Goal: Information Seeking & Learning: Compare options

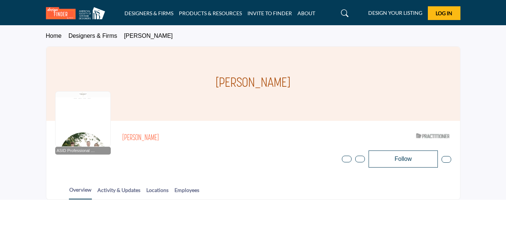
click at [259, 142] on h2 "Dedra Goodson" at bounding box center [224, 138] width 204 height 10
click at [226, 82] on h1 "[PERSON_NAME]" at bounding box center [253, 84] width 75 height 74
click at [23, 90] on section "Home Designers & Firms Dedra Goodson Dedra Goodson ASID Professional Practition…" at bounding box center [253, 113] width 506 height 174
drag, startPoint x: 162, startPoint y: 136, endPoint x: 122, endPoint y: 135, distance: 40.1
click at [122, 135] on div "ASID Professional Practitioner ASID Professional Practitioners have successfull…" at bounding box center [253, 149] width 396 height 38
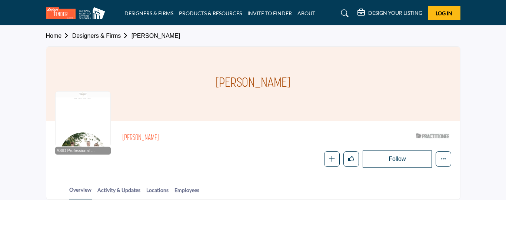
click at [122, 135] on div "ASID Professional Practitioner ASID Professional Practitioners have successfull…" at bounding box center [253, 149] width 396 height 38
drag, startPoint x: 122, startPoint y: 135, endPoint x: 180, endPoint y: 133, distance: 58.3
click at [180, 133] on div "ASID Professional Practitioner ASID Professional Practitioners have successfull…" at bounding box center [253, 149] width 396 height 38
click at [130, 135] on h2 "[PERSON_NAME]" at bounding box center [224, 138] width 204 height 10
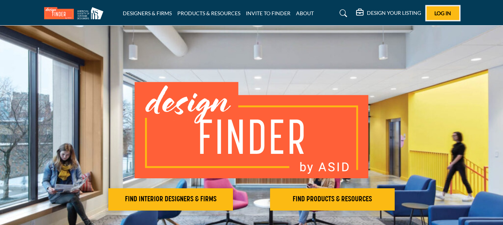
click at [437, 13] on span "Log In" at bounding box center [442, 13] width 17 height 6
